Goal: Task Accomplishment & Management: Manage account settings

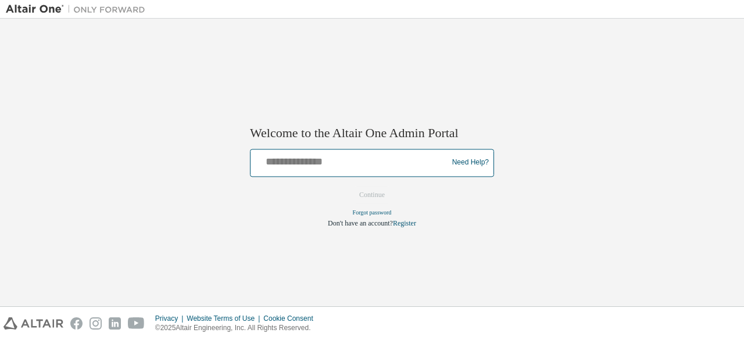
click at [353, 168] on input "text" at bounding box center [350, 160] width 191 height 17
type input "**********"
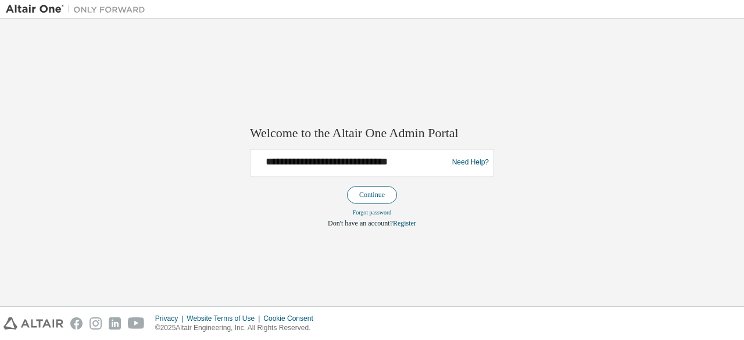
click at [361, 191] on button "Continue" at bounding box center [372, 194] width 50 height 17
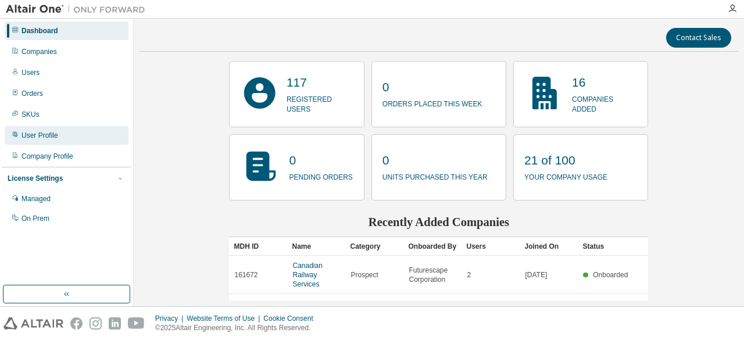
click at [50, 137] on div "User Profile" at bounding box center [40, 135] width 37 height 9
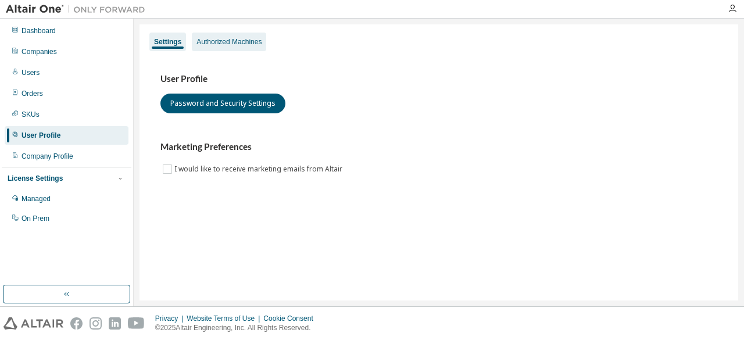
click at [226, 40] on div "Authorized Machines" at bounding box center [228, 41] width 65 height 9
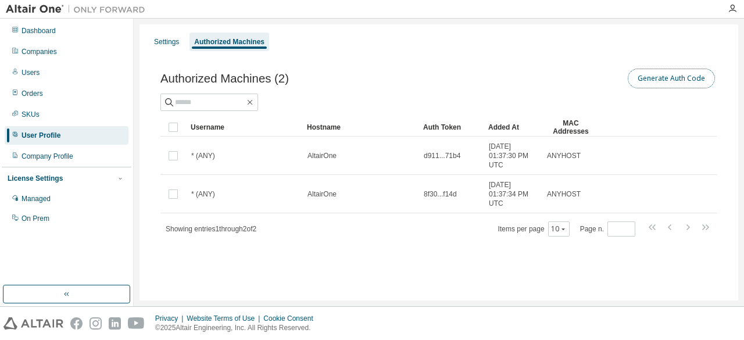
click at [670, 78] on button "Generate Auth Code" at bounding box center [671, 79] width 87 height 20
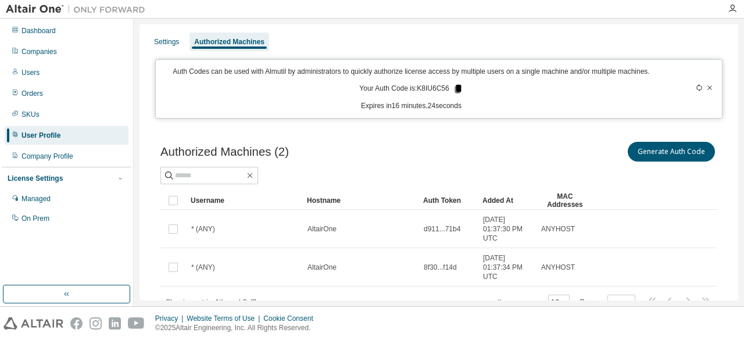
click at [455, 90] on icon at bounding box center [458, 89] width 6 height 8
